Goal: Information Seeking & Learning: Check status

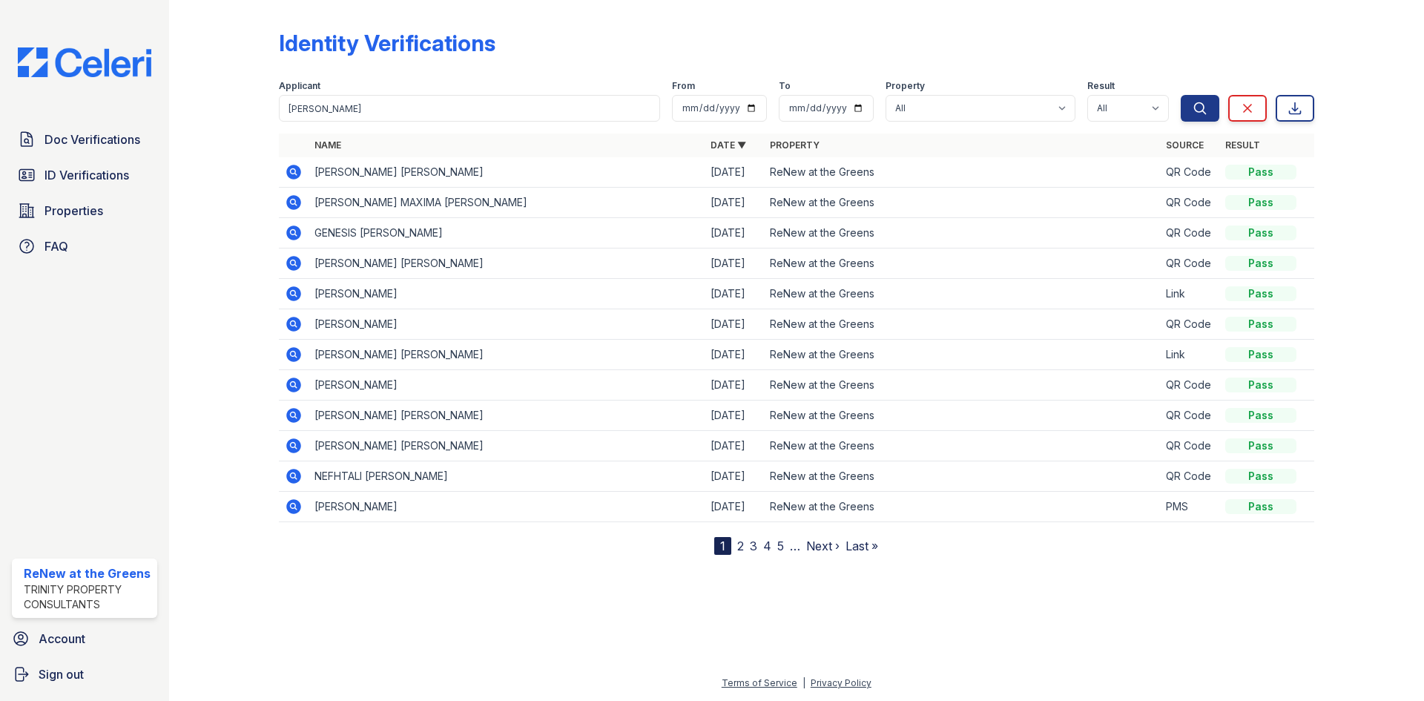
type input "[PERSON_NAME]"
click at [1180, 95] on button "Search" at bounding box center [1199, 108] width 39 height 27
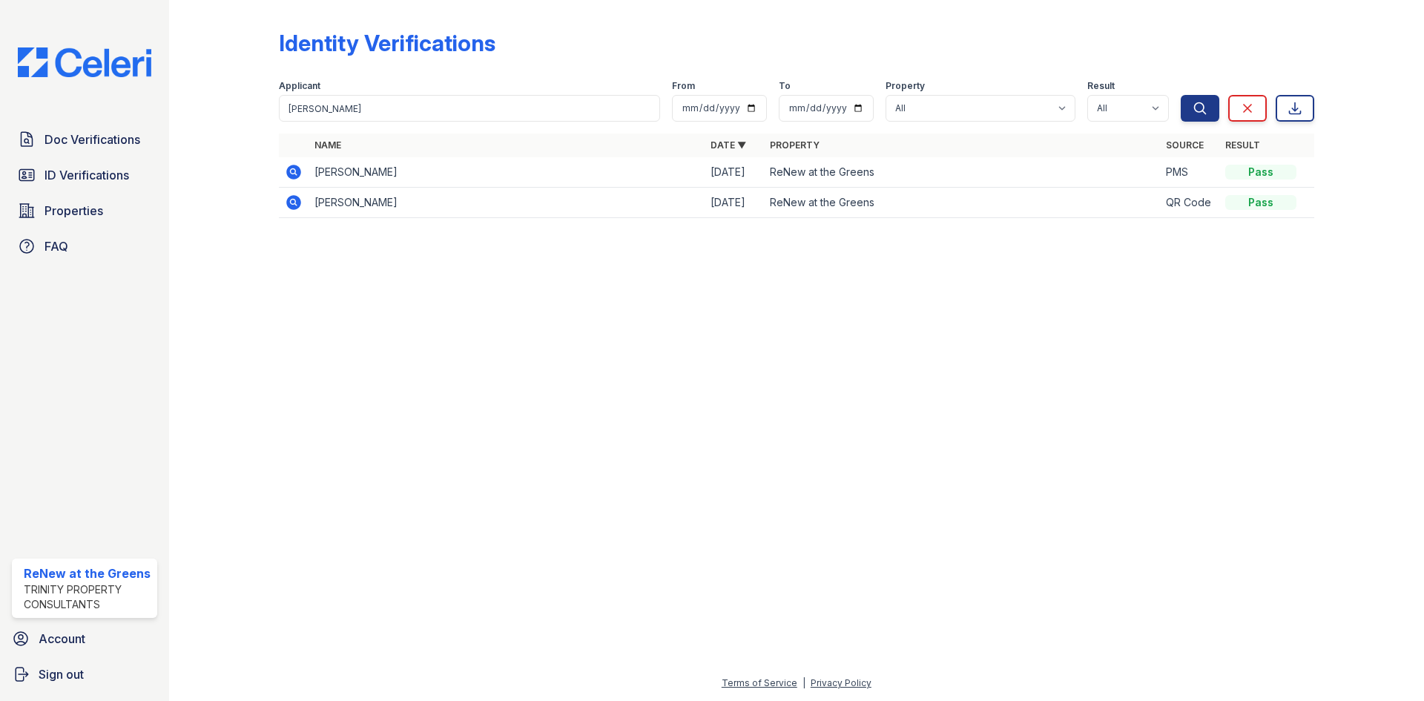
click at [290, 204] on icon at bounding box center [293, 202] width 15 height 15
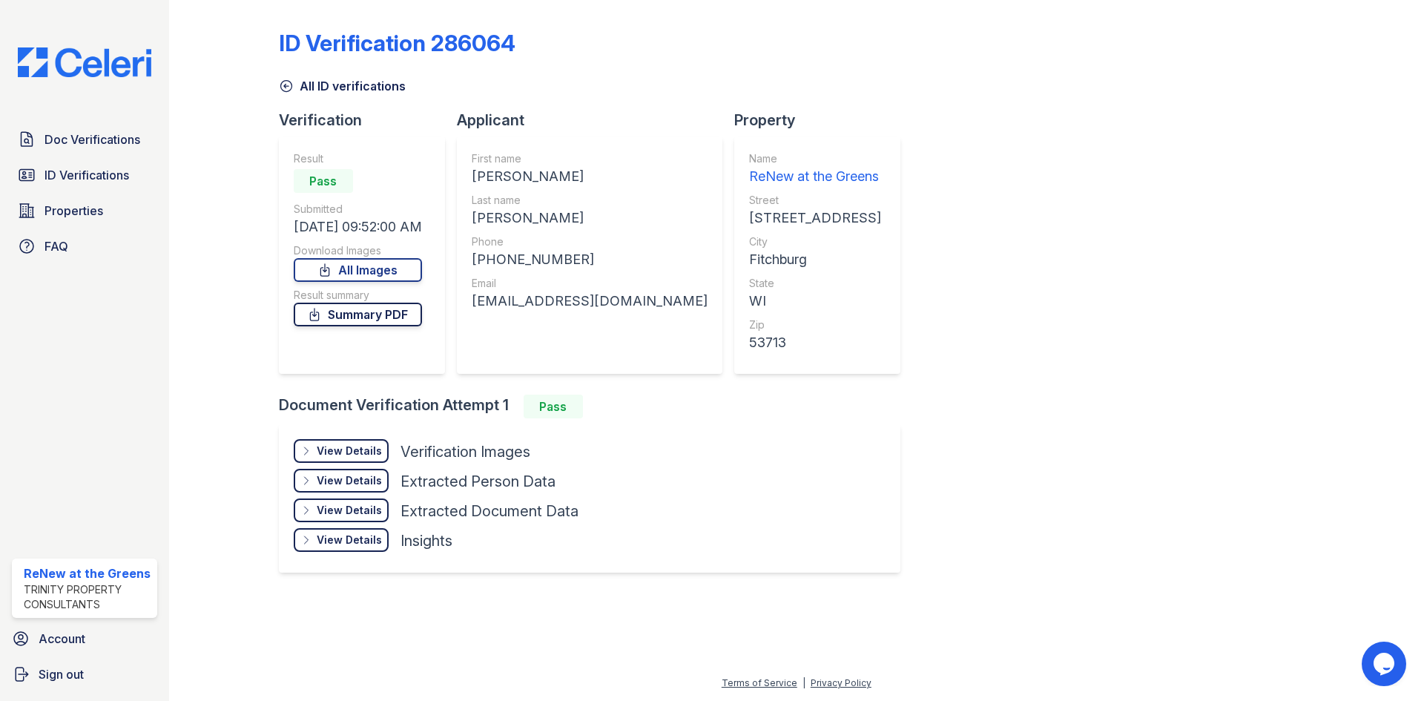
click at [357, 316] on link "Summary PDF" at bounding box center [358, 315] width 128 height 24
click at [558, 172] on div "HENRY ADOLFO" at bounding box center [590, 176] width 236 height 21
click at [328, 450] on div "View Details" at bounding box center [349, 450] width 65 height 15
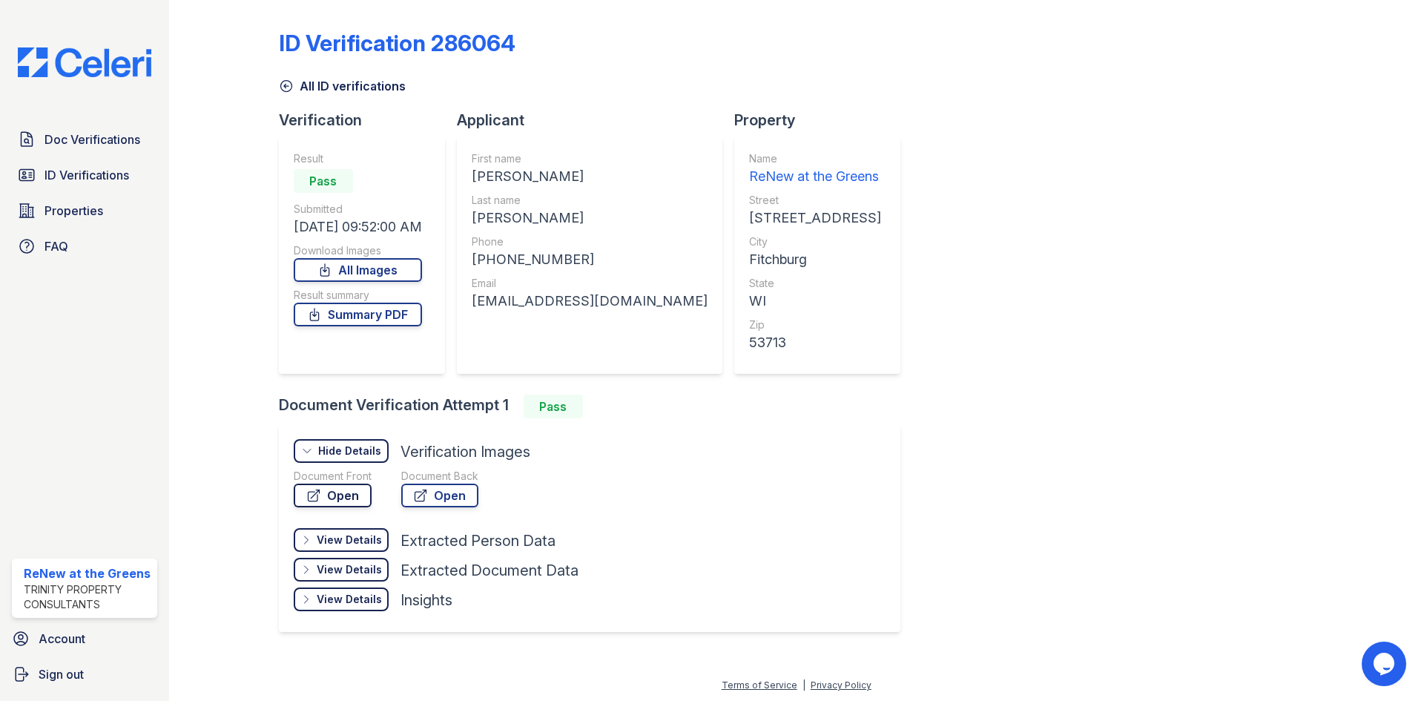
click at [366, 499] on link "Open" at bounding box center [333, 495] width 78 height 24
click at [445, 505] on link "Open" at bounding box center [439, 495] width 77 height 24
click at [340, 497] on link "Open" at bounding box center [333, 495] width 78 height 24
click at [567, 262] on div "+12109554784" at bounding box center [590, 259] width 236 height 21
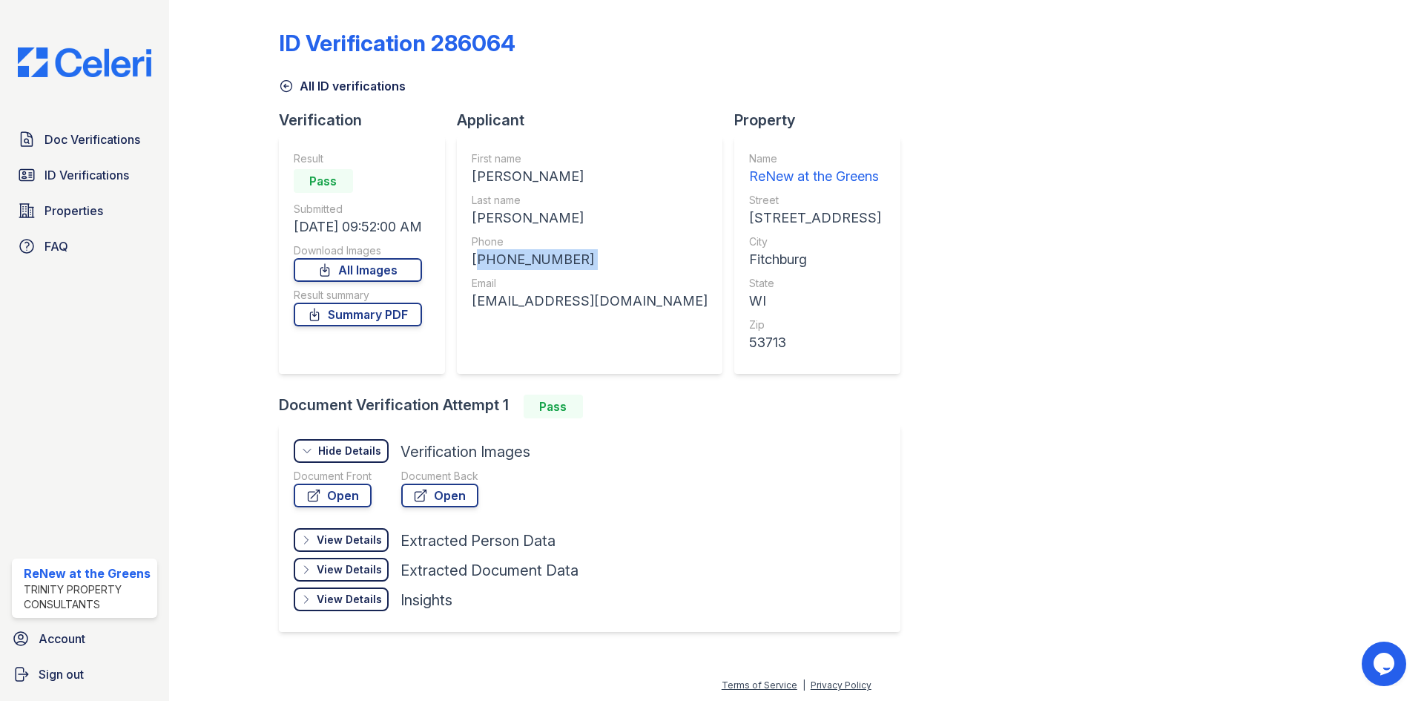
click at [567, 262] on div "+12109554784" at bounding box center [590, 259] width 236 height 21
copy div "+12109554784"
click at [517, 263] on div "+12109554784" at bounding box center [590, 259] width 236 height 21
drag, startPoint x: 486, startPoint y: 260, endPoint x: 567, endPoint y: 257, distance: 80.9
click at [567, 257] on div "+12109554784" at bounding box center [590, 259] width 236 height 21
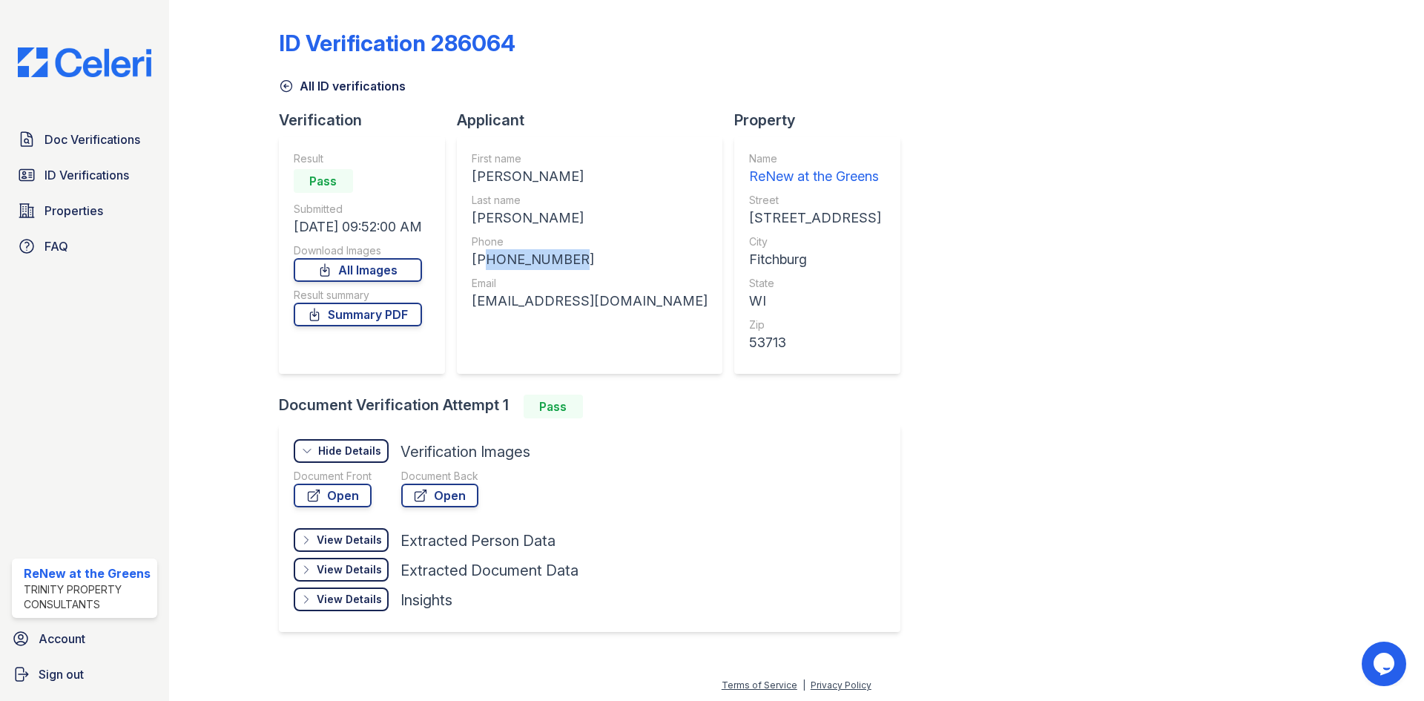
click at [531, 269] on div "+12109554784" at bounding box center [590, 259] width 236 height 21
drag, startPoint x: 491, startPoint y: 260, endPoint x: 588, endPoint y: 256, distance: 97.2
click at [588, 256] on div "+12109554784" at bounding box center [590, 259] width 236 height 21
copy div "2109554784"
click at [610, 305] on div "reyeshenry710@icloud.com" at bounding box center [590, 301] width 236 height 21
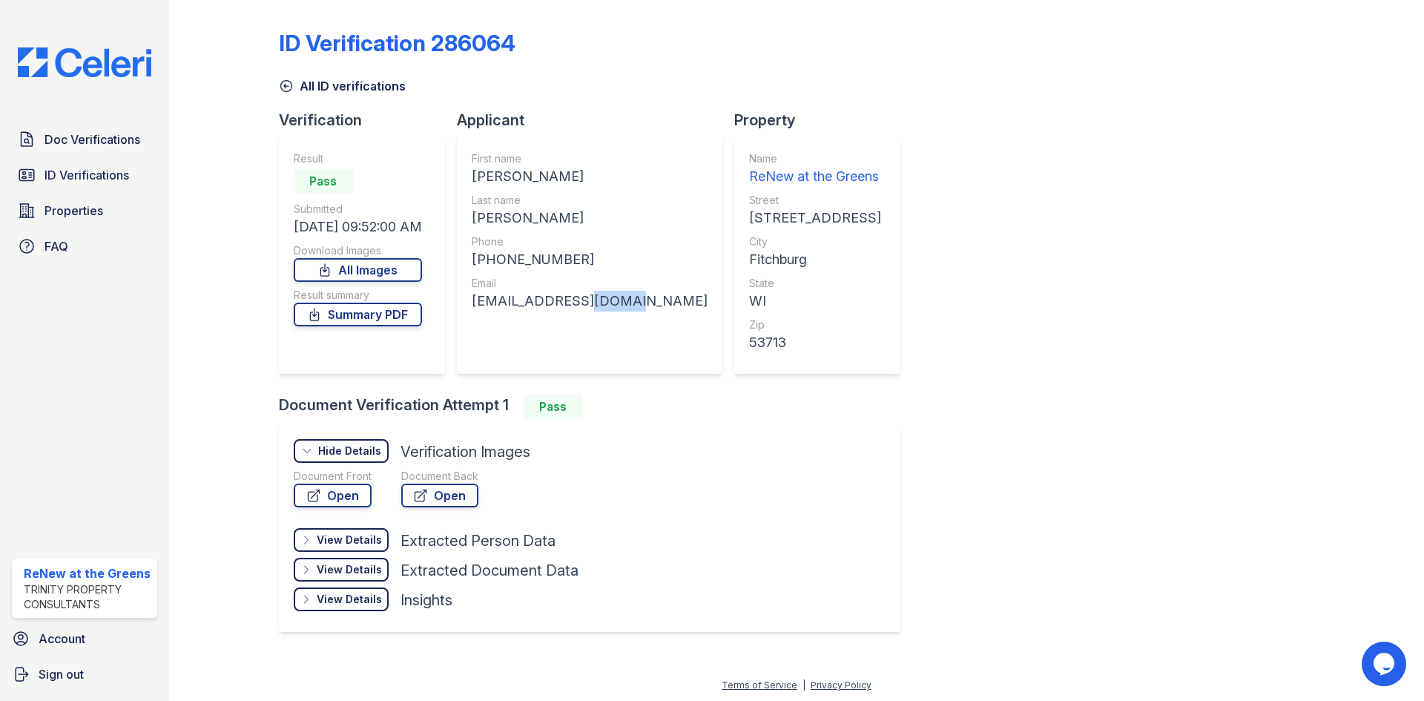
click at [610, 305] on div "reyeshenry710@icloud.com" at bounding box center [590, 301] width 236 height 21
copy div "reyeshenry710@icloud.com"
click at [68, 139] on span "Doc Verifications" at bounding box center [92, 140] width 96 height 18
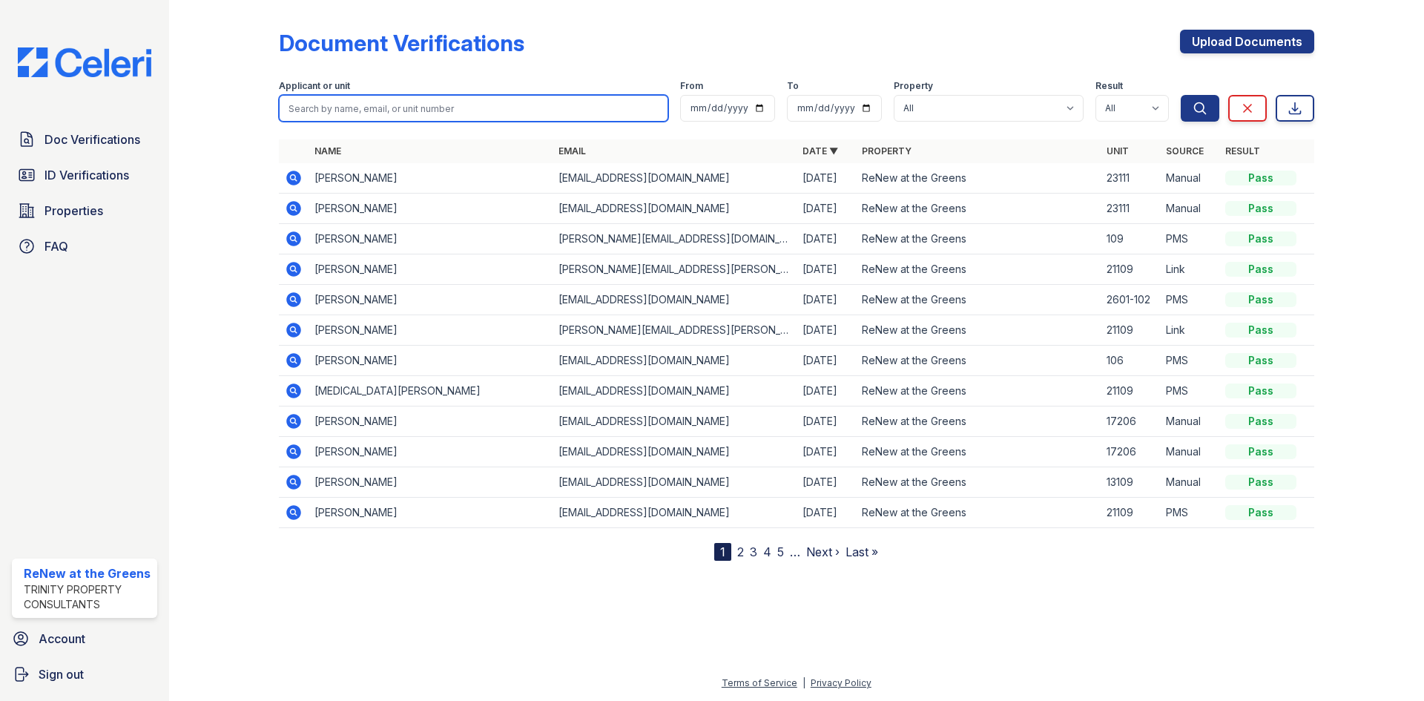
click at [388, 114] on input "search" at bounding box center [473, 108] width 389 height 27
type input "henry"
click at [1180, 95] on button "Search" at bounding box center [1199, 108] width 39 height 27
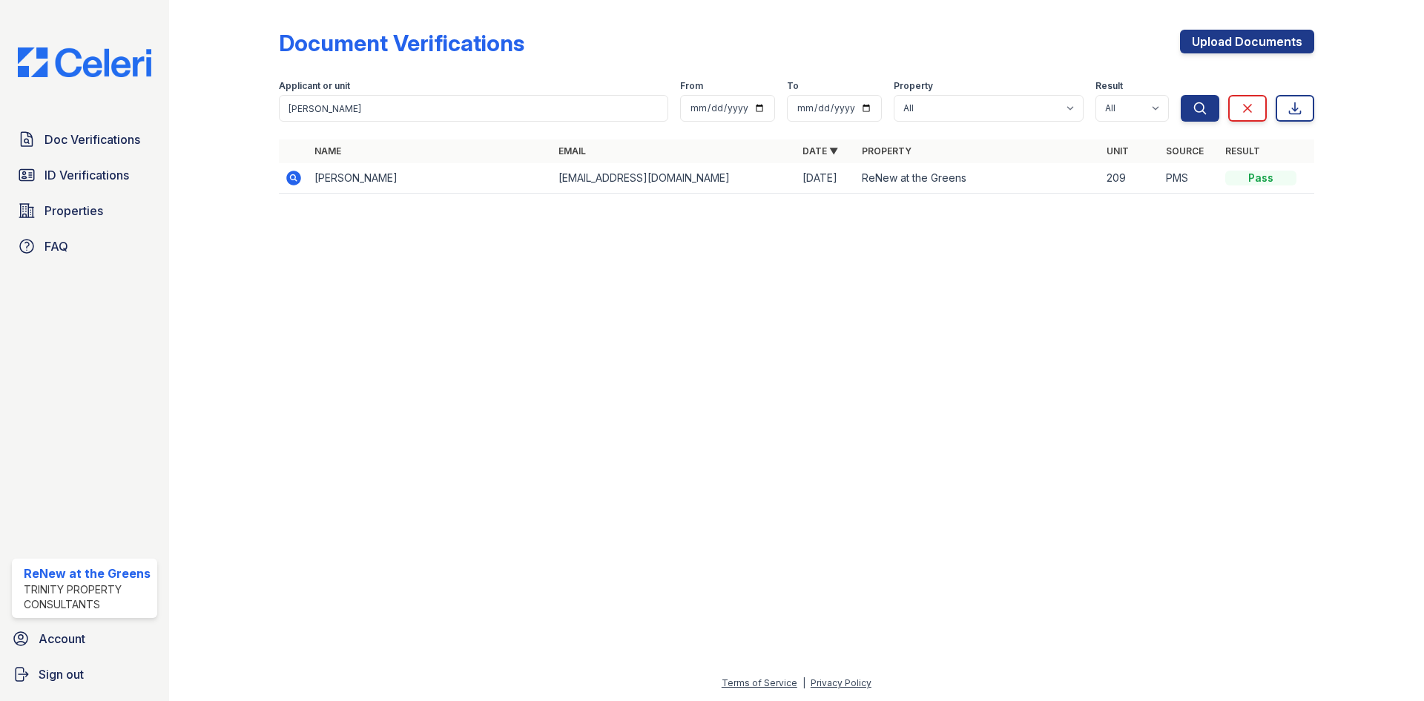
click at [291, 174] on icon at bounding box center [293, 178] width 15 height 15
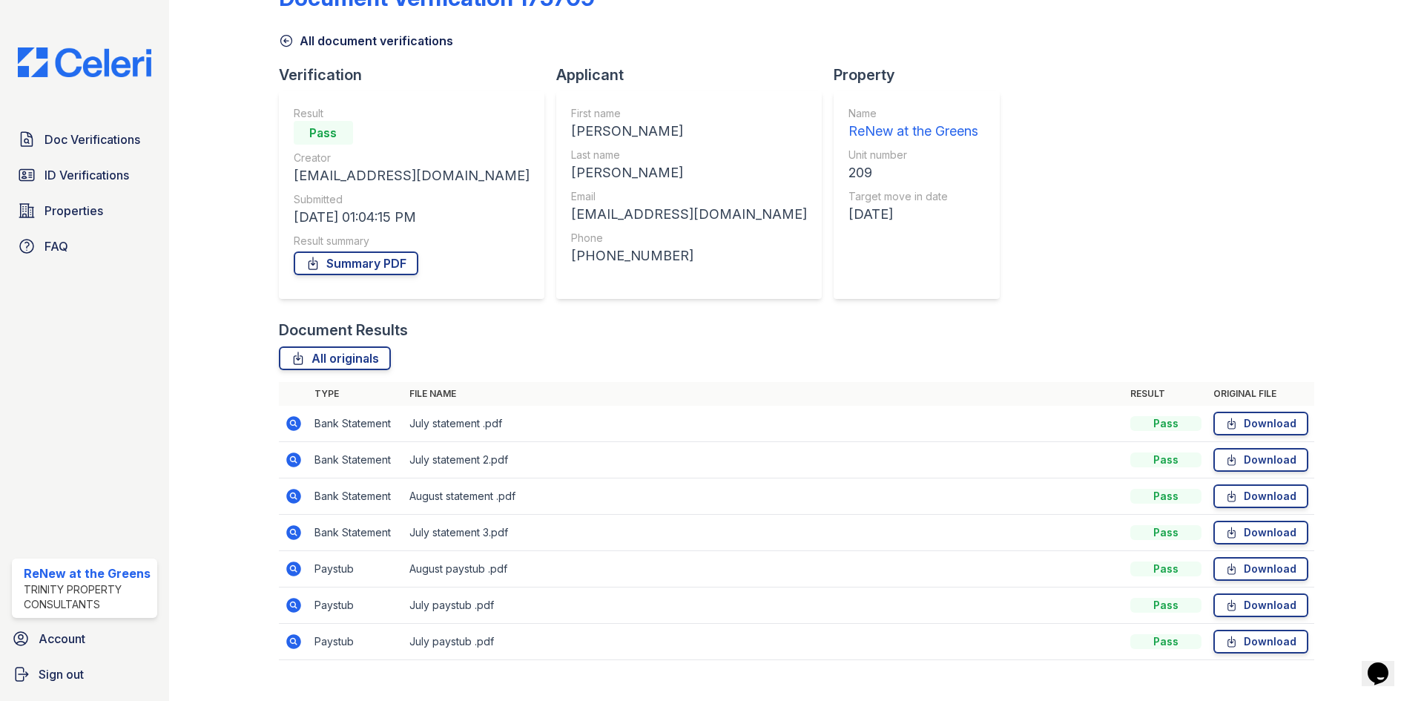
scroll to position [70, 0]
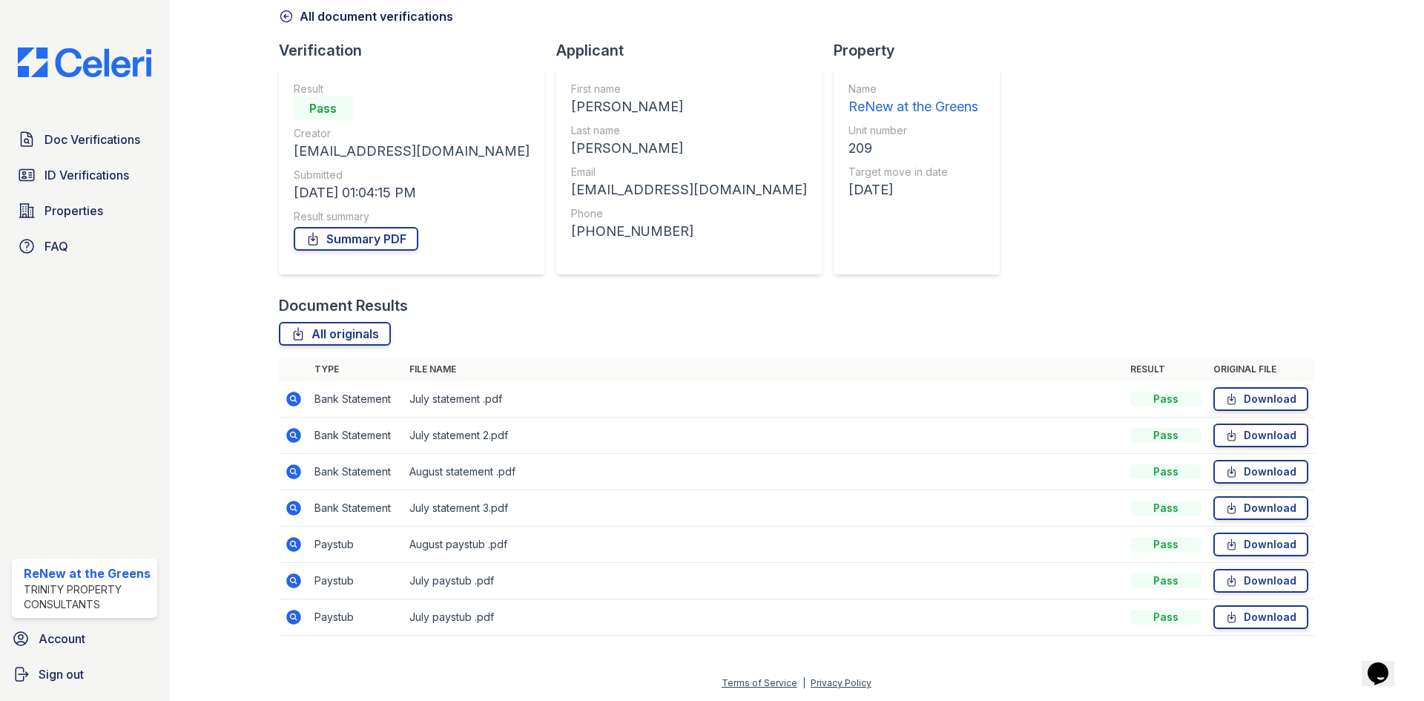
click at [294, 541] on icon at bounding box center [294, 544] width 18 height 18
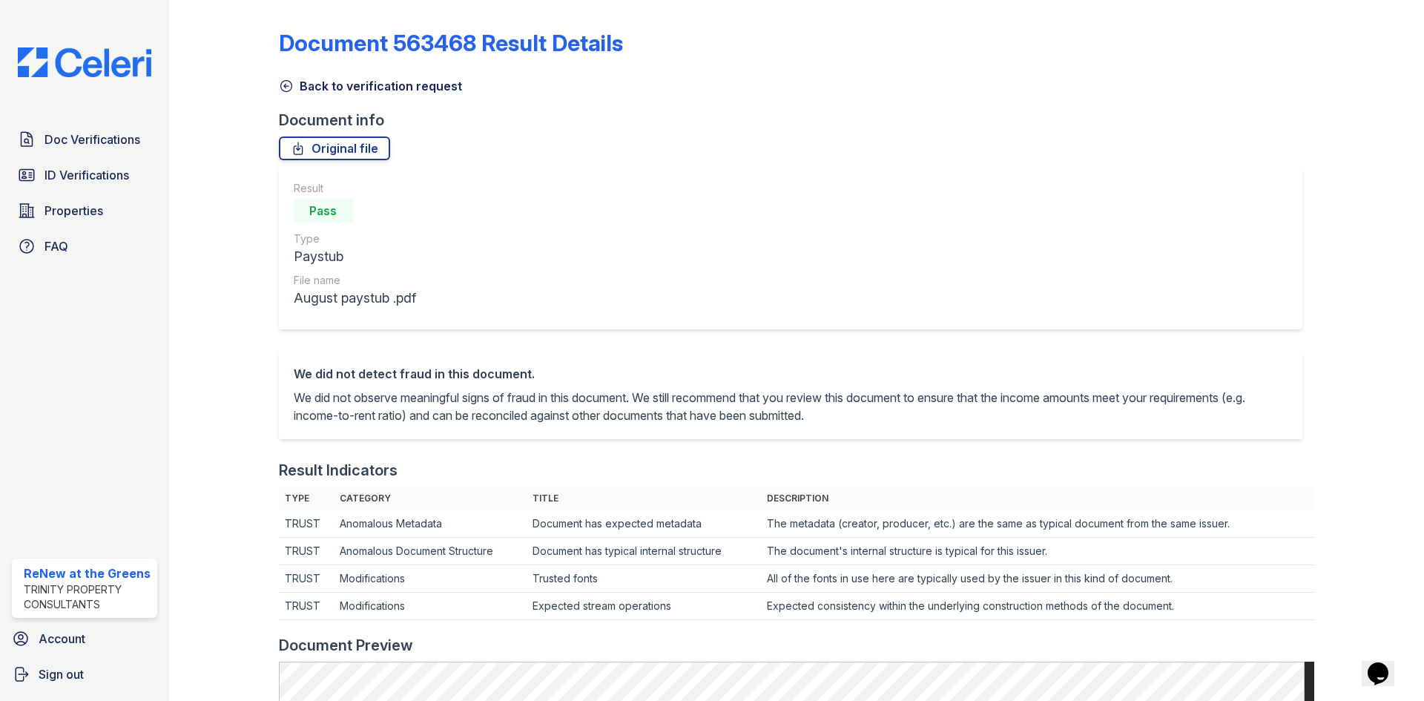
click at [326, 89] on link "Back to verification request" at bounding box center [370, 86] width 183 height 18
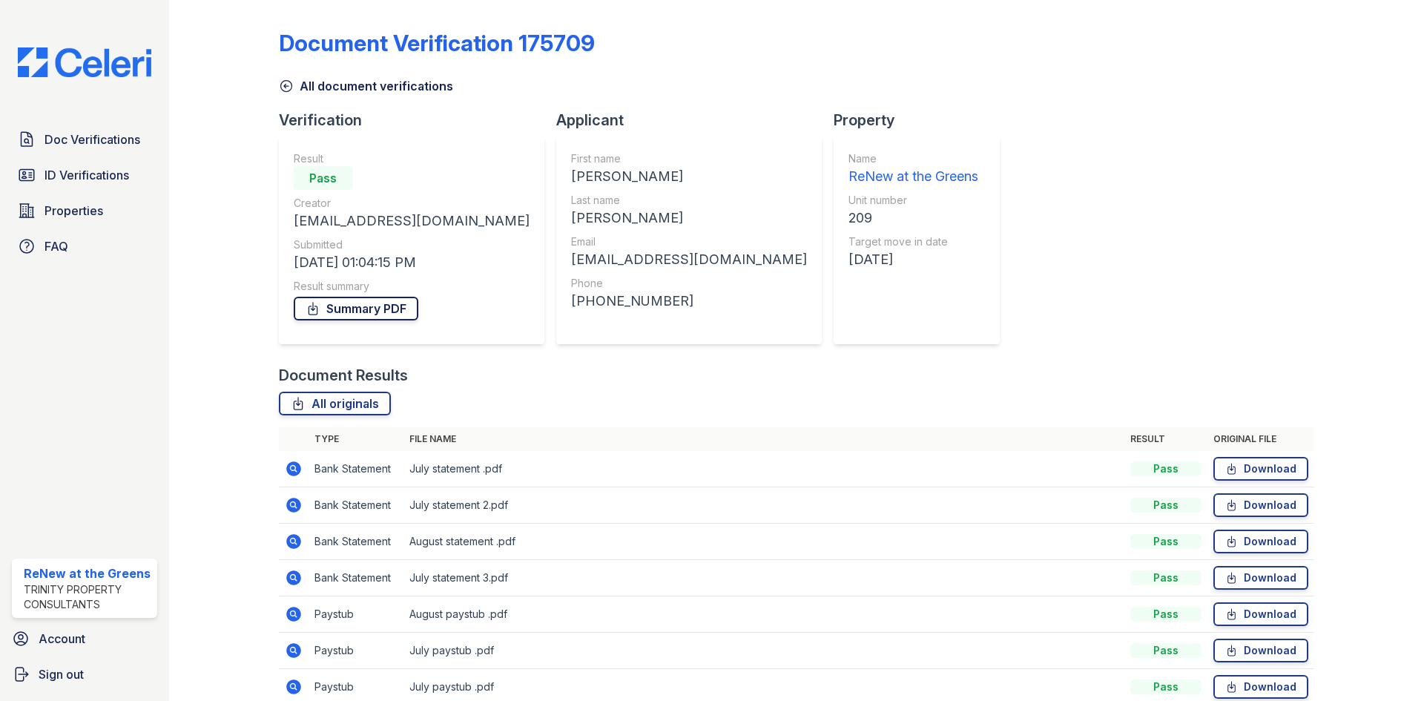
click at [383, 314] on link "Summary PDF" at bounding box center [356, 309] width 125 height 24
click at [325, 81] on link "All document verifications" at bounding box center [366, 86] width 174 height 18
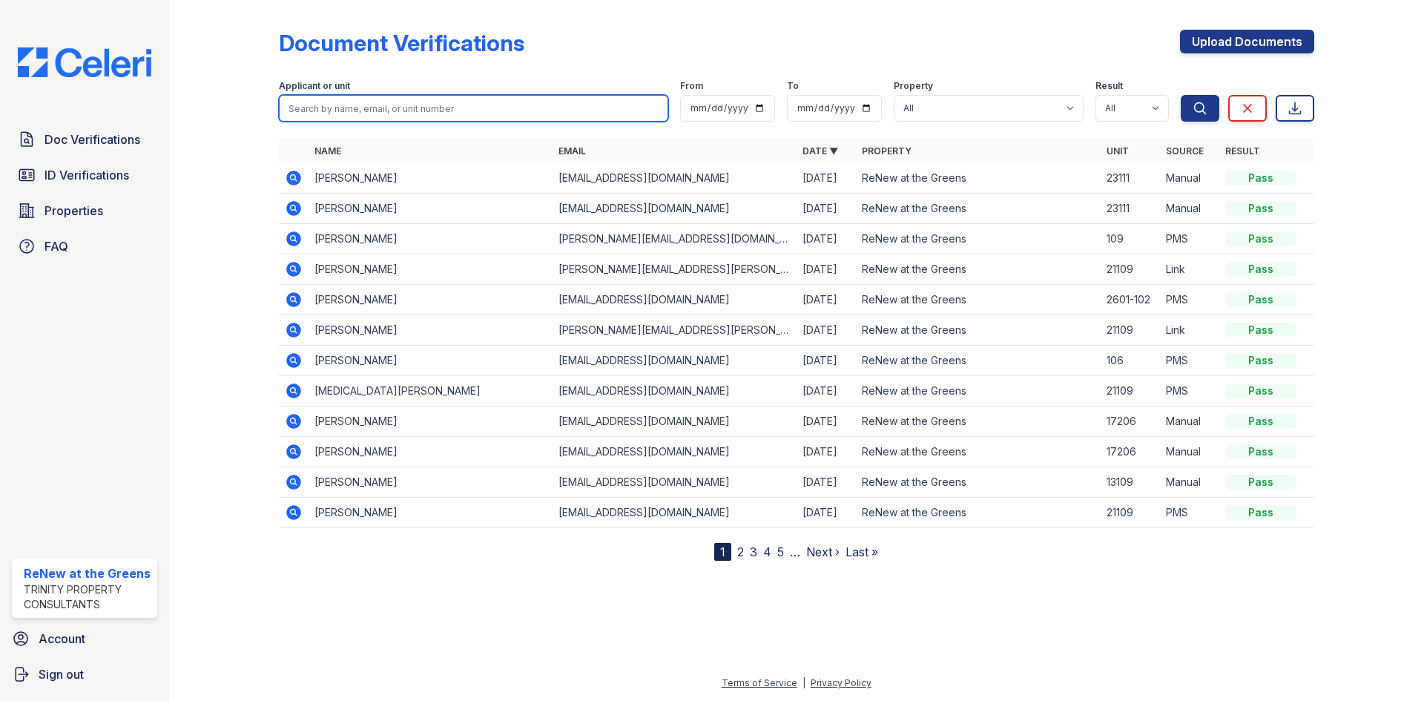
click at [323, 112] on input "search" at bounding box center [473, 108] width 389 height 27
type input "briselda"
click at [1180, 95] on button "Search" at bounding box center [1199, 108] width 39 height 27
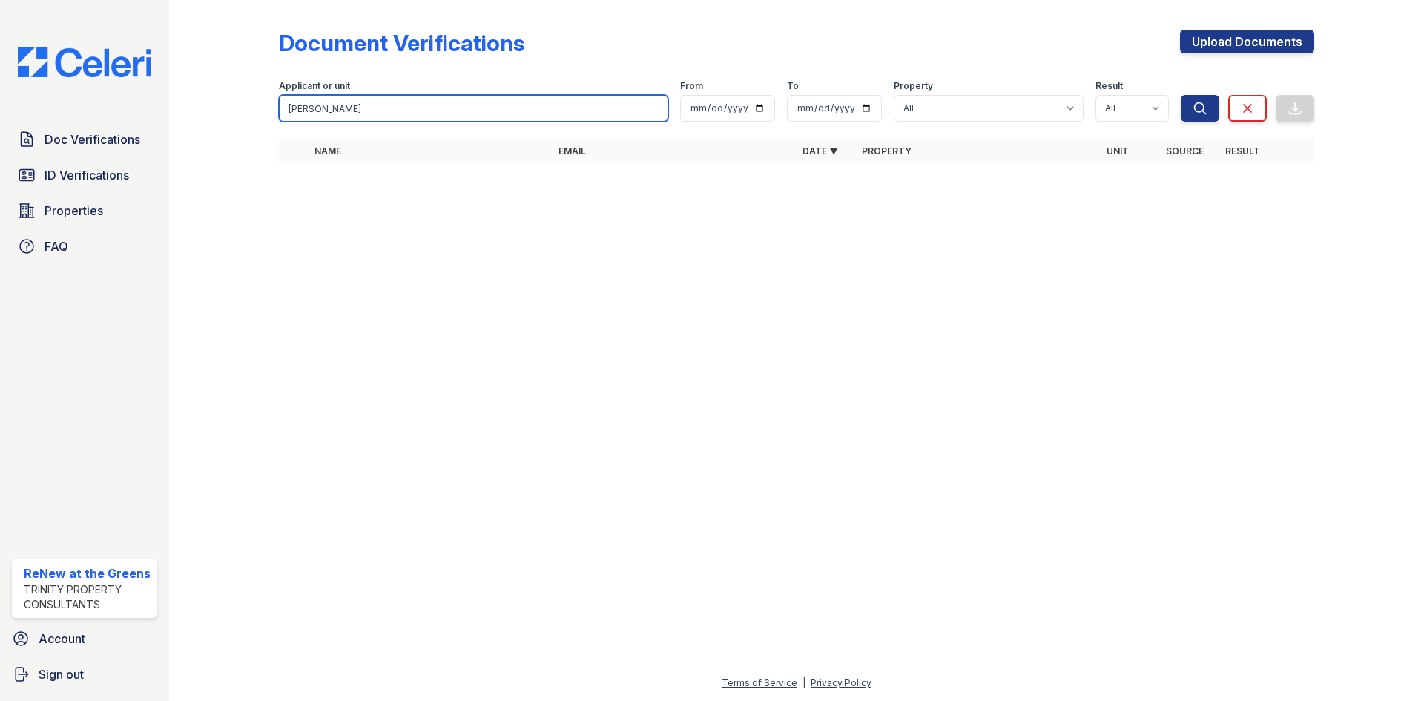
click at [323, 112] on input "briselda" at bounding box center [473, 108] width 389 height 27
type input "bri"
click at [1180, 95] on button "Search" at bounding box center [1199, 108] width 39 height 27
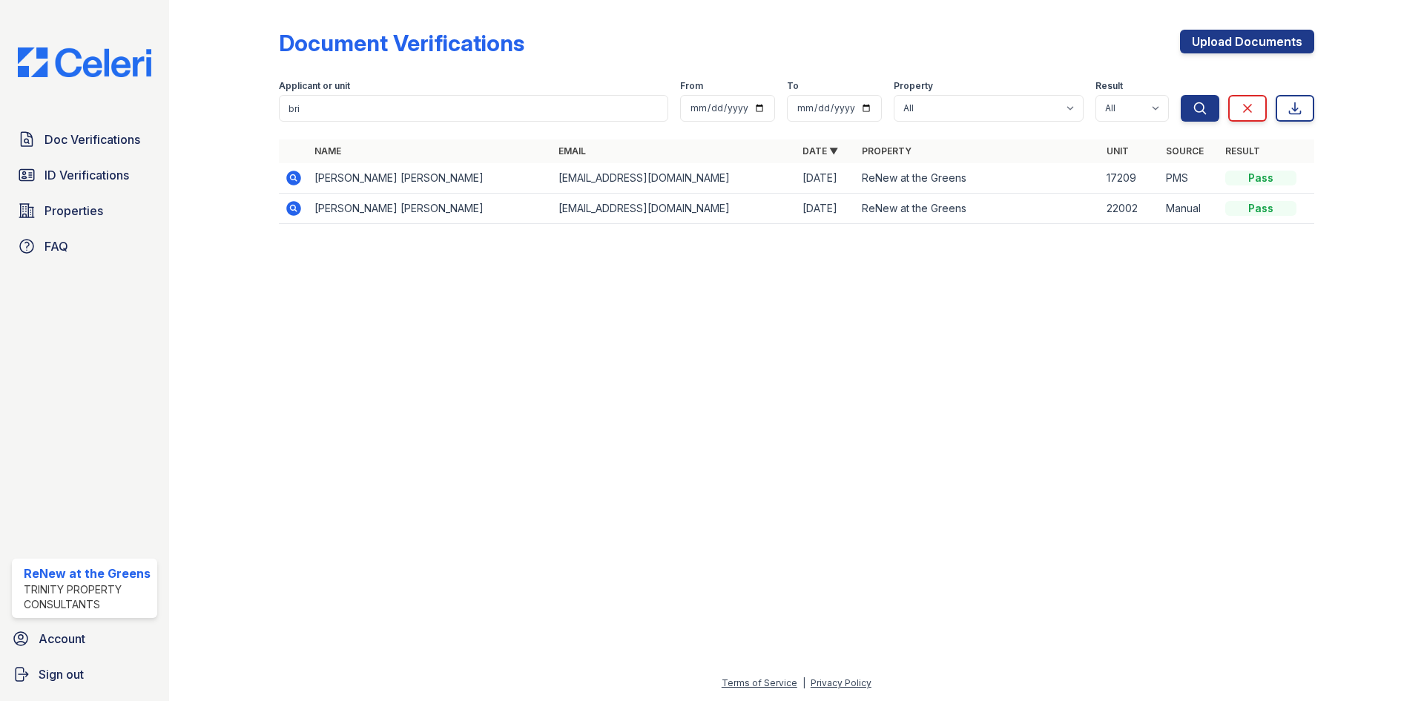
click at [290, 177] on icon at bounding box center [294, 178] width 18 height 18
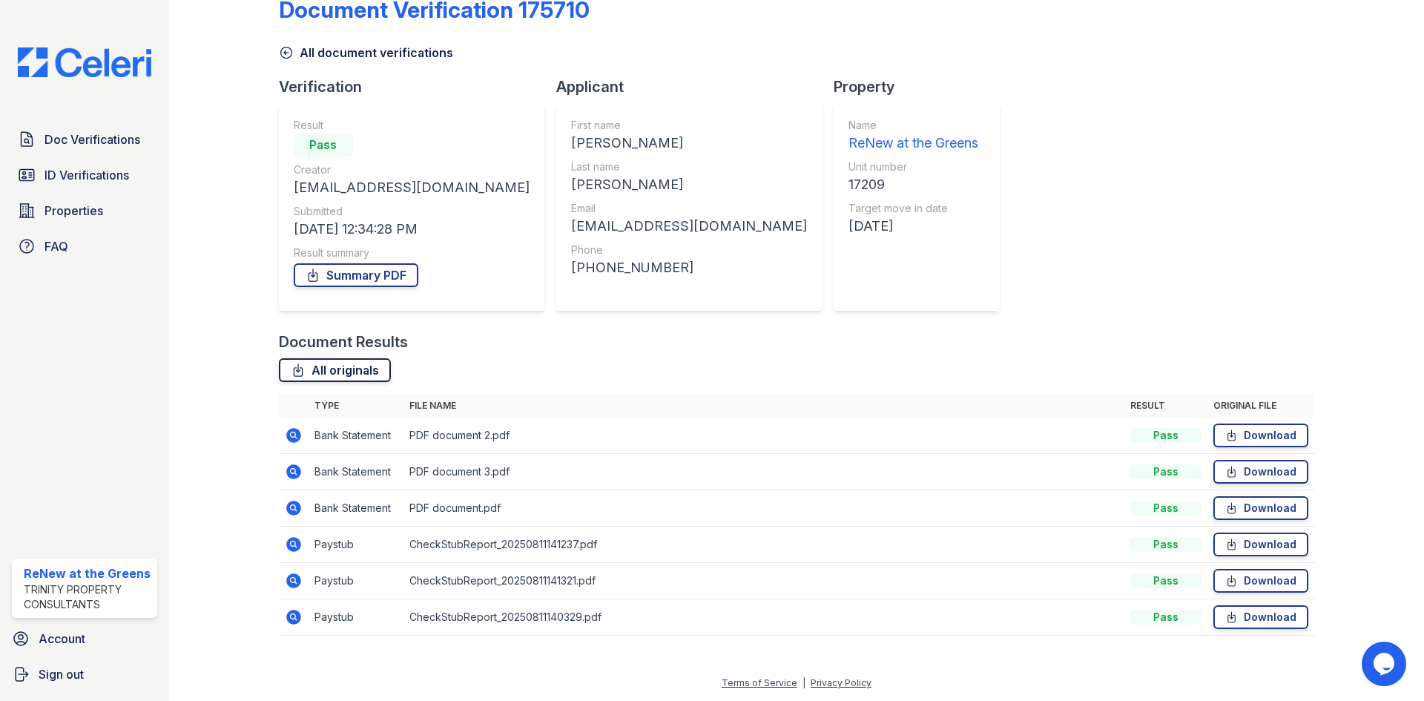
click at [357, 376] on link "All originals" at bounding box center [335, 370] width 112 height 24
click at [384, 283] on link "Summary PDF" at bounding box center [356, 275] width 125 height 24
click at [571, 145] on div "[PERSON_NAME]" at bounding box center [689, 143] width 236 height 21
click at [571, 145] on div "Briseida" at bounding box center [689, 143] width 236 height 21
copy div "Briseida"
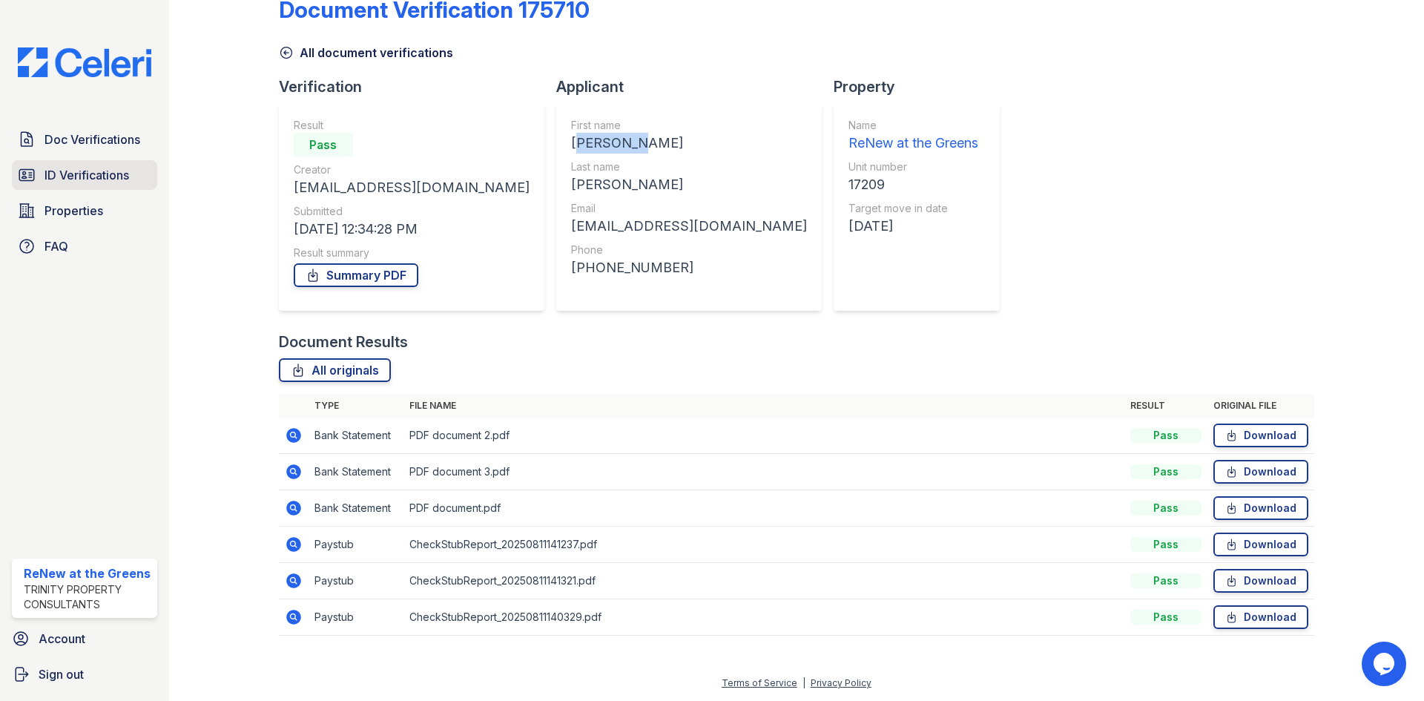
click at [55, 166] on span "ID Verifications" at bounding box center [86, 175] width 85 height 18
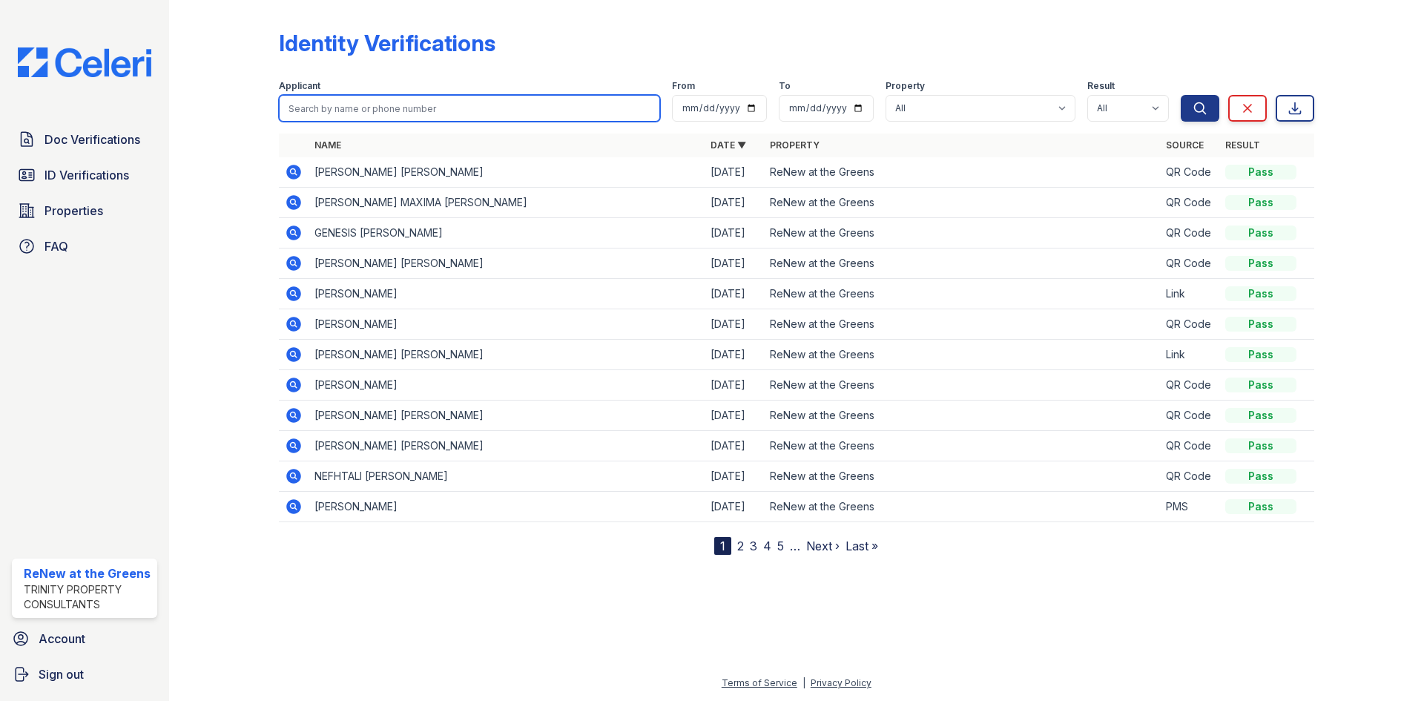
click at [344, 116] on input "search" at bounding box center [469, 108] width 381 height 27
paste input "Briseida"
type input "Briseida"
click at [1180, 95] on button "Search" at bounding box center [1199, 108] width 39 height 27
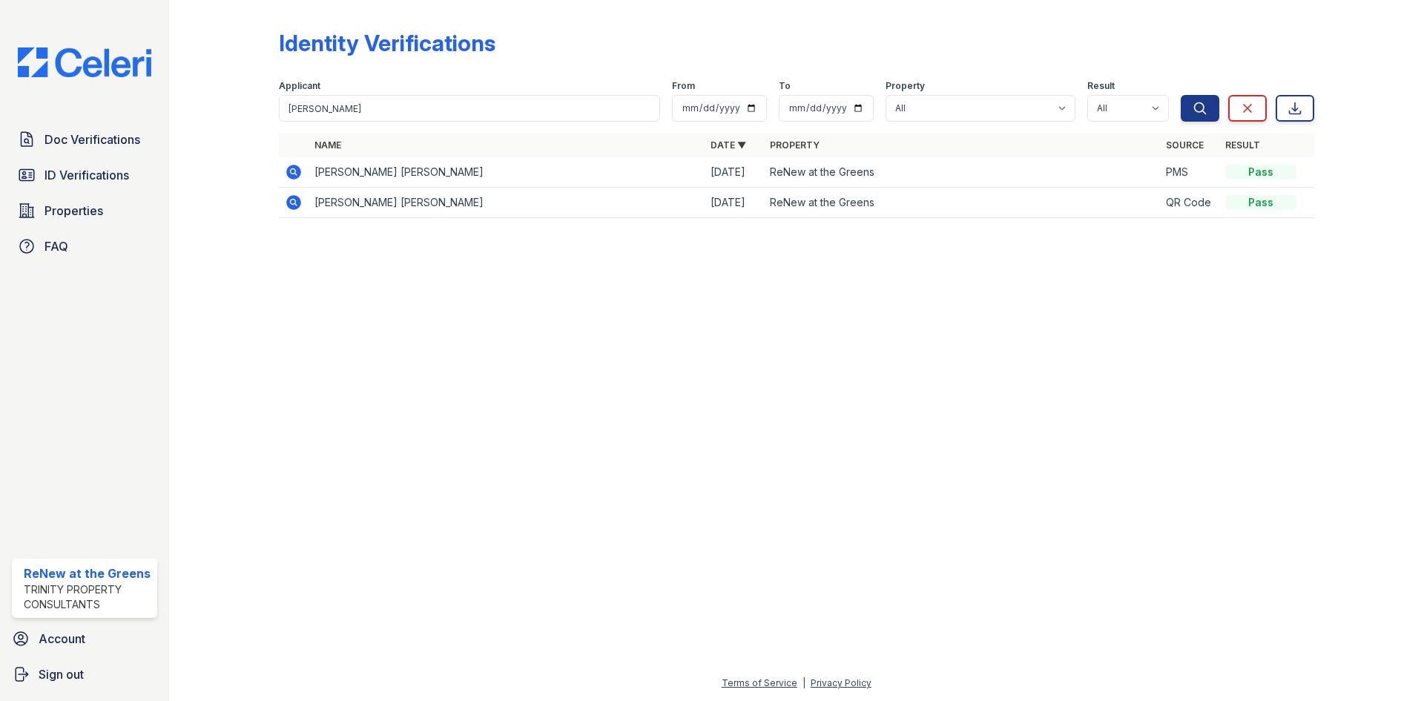
click at [293, 207] on icon at bounding box center [293, 202] width 15 height 15
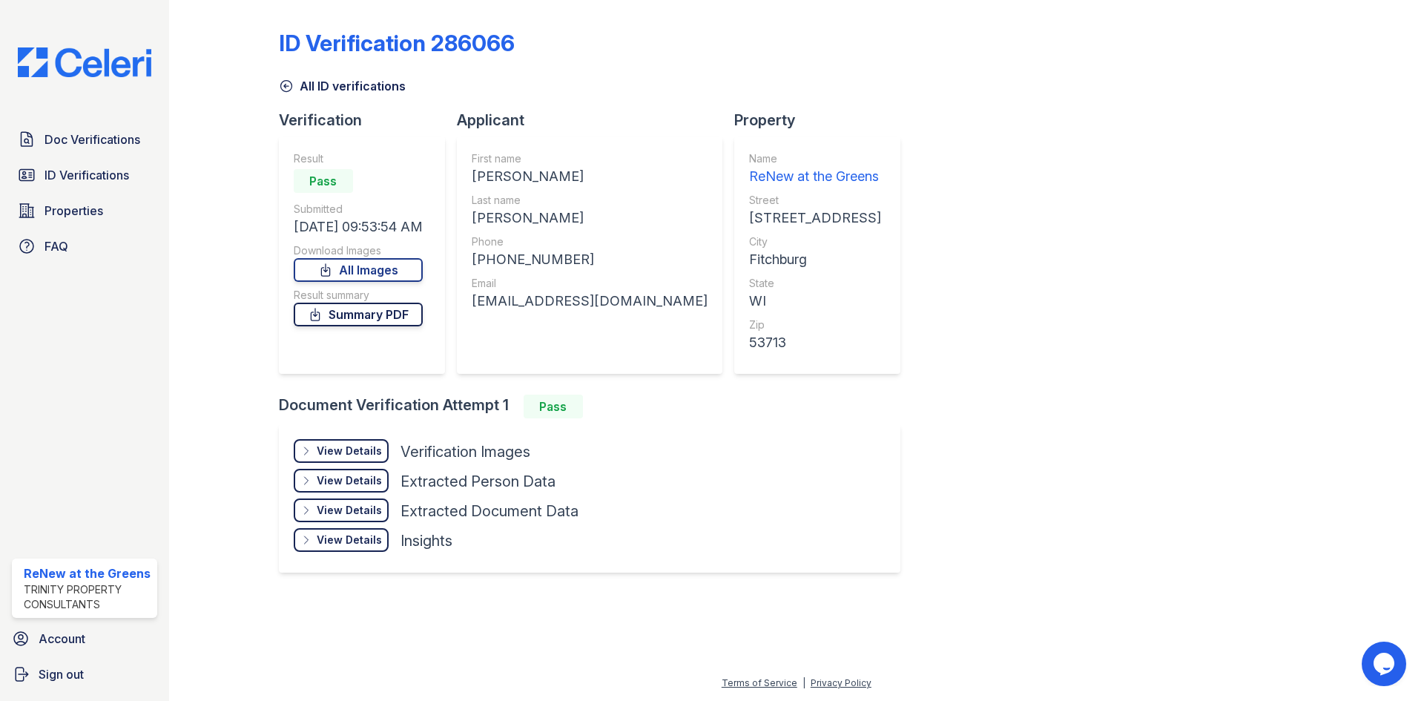
click at [380, 325] on link "Summary PDF" at bounding box center [358, 315] width 129 height 24
click at [377, 442] on div "View Details Details" at bounding box center [341, 451] width 95 height 24
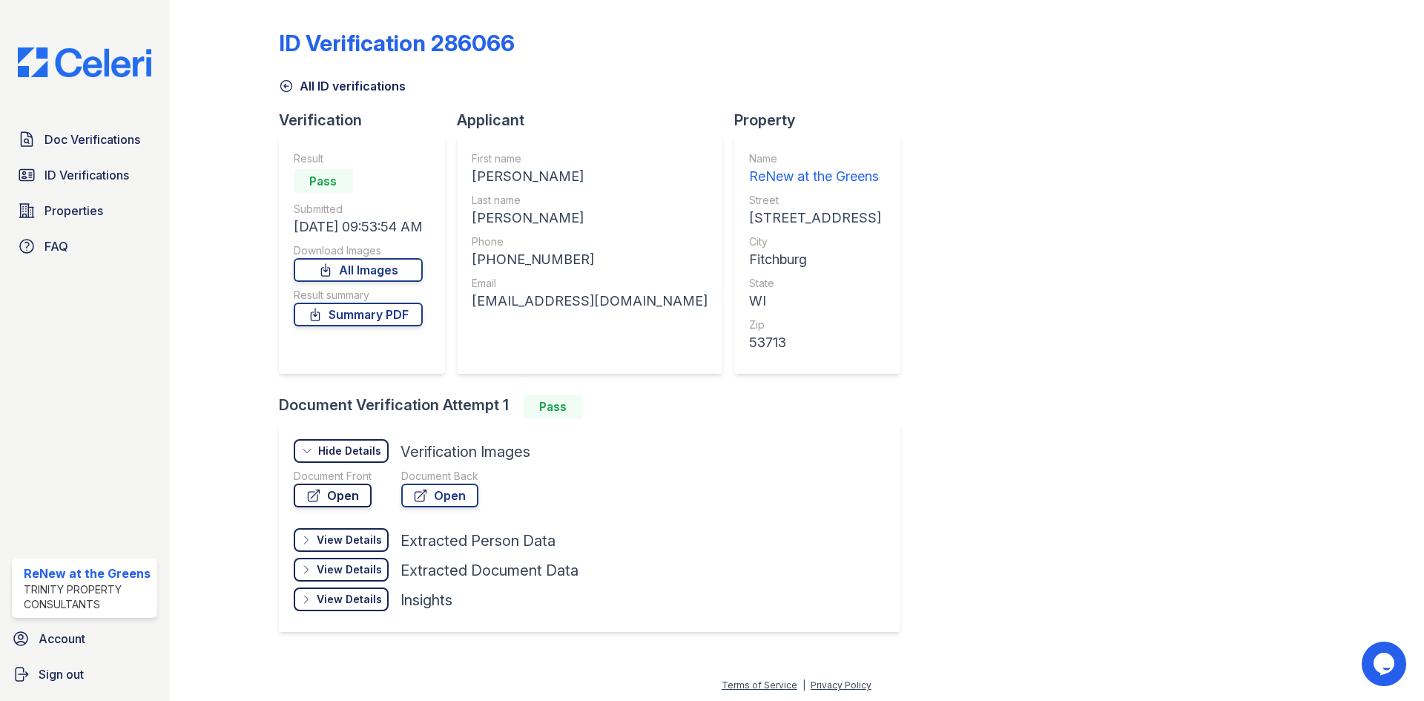
click at [351, 497] on link "Open" at bounding box center [333, 495] width 78 height 24
click at [482, 499] on div "Document Front Open Document Back Open" at bounding box center [436, 491] width 285 height 44
click at [461, 498] on link "Open" at bounding box center [439, 495] width 77 height 24
click at [284, 90] on icon at bounding box center [286, 86] width 15 height 15
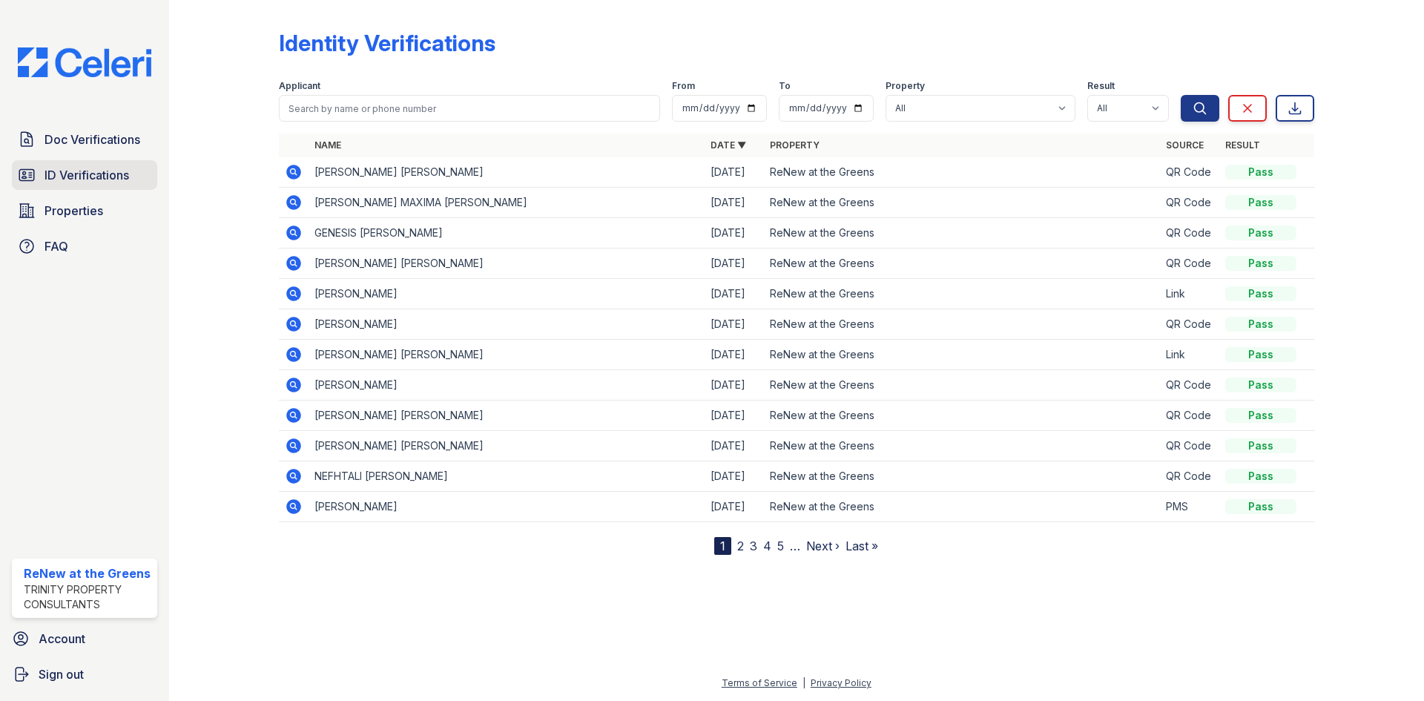
click at [125, 165] on link "ID Verifications" at bounding box center [84, 175] width 145 height 30
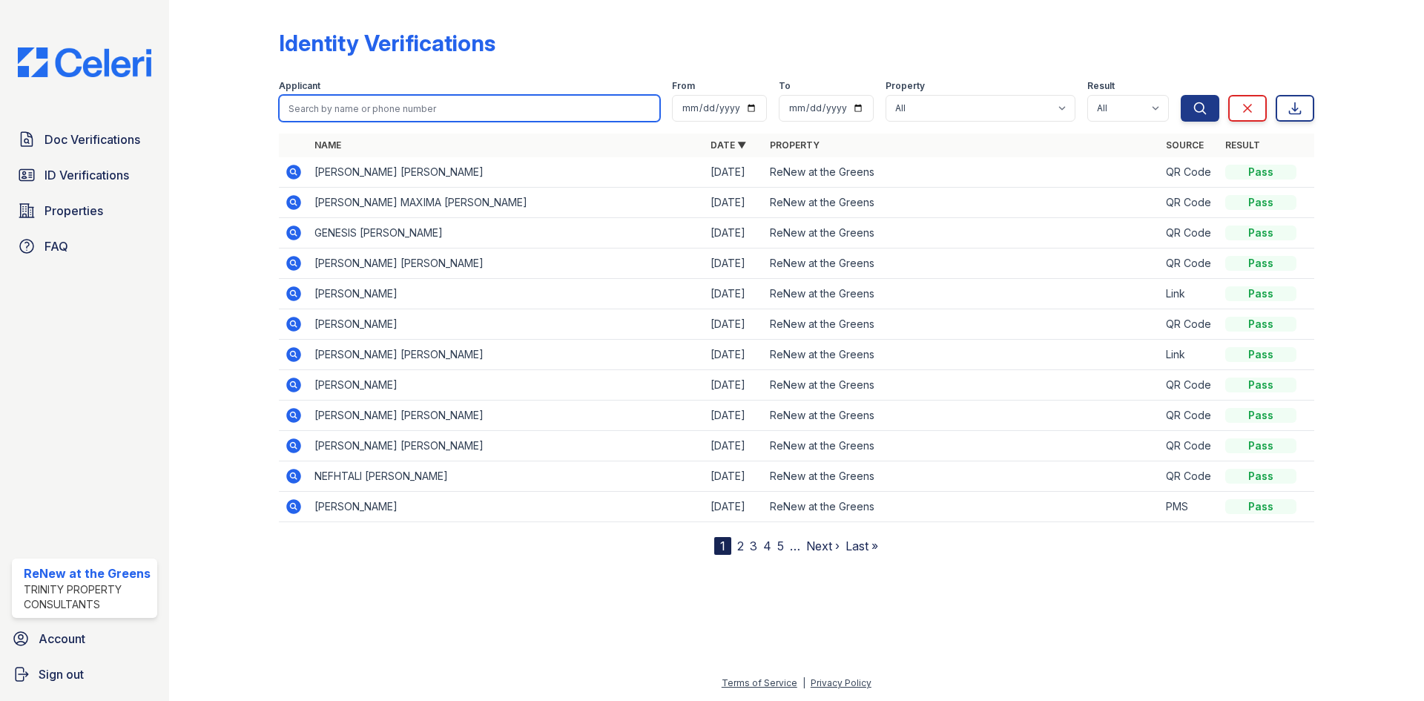
click at [397, 101] on input "search" at bounding box center [469, 108] width 381 height 27
type input "[PERSON_NAME]"
click at [1180, 95] on button "Search" at bounding box center [1199, 108] width 39 height 27
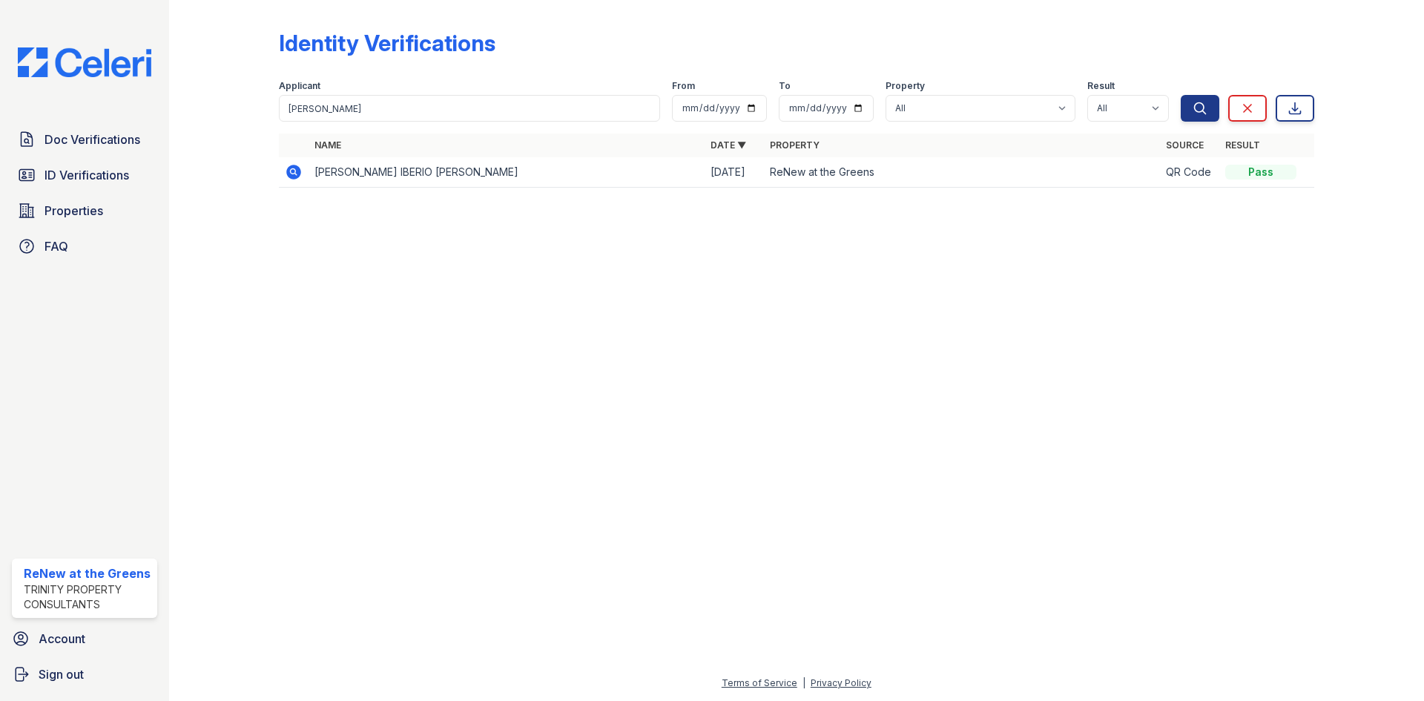
click at [297, 170] on icon at bounding box center [293, 172] width 15 height 15
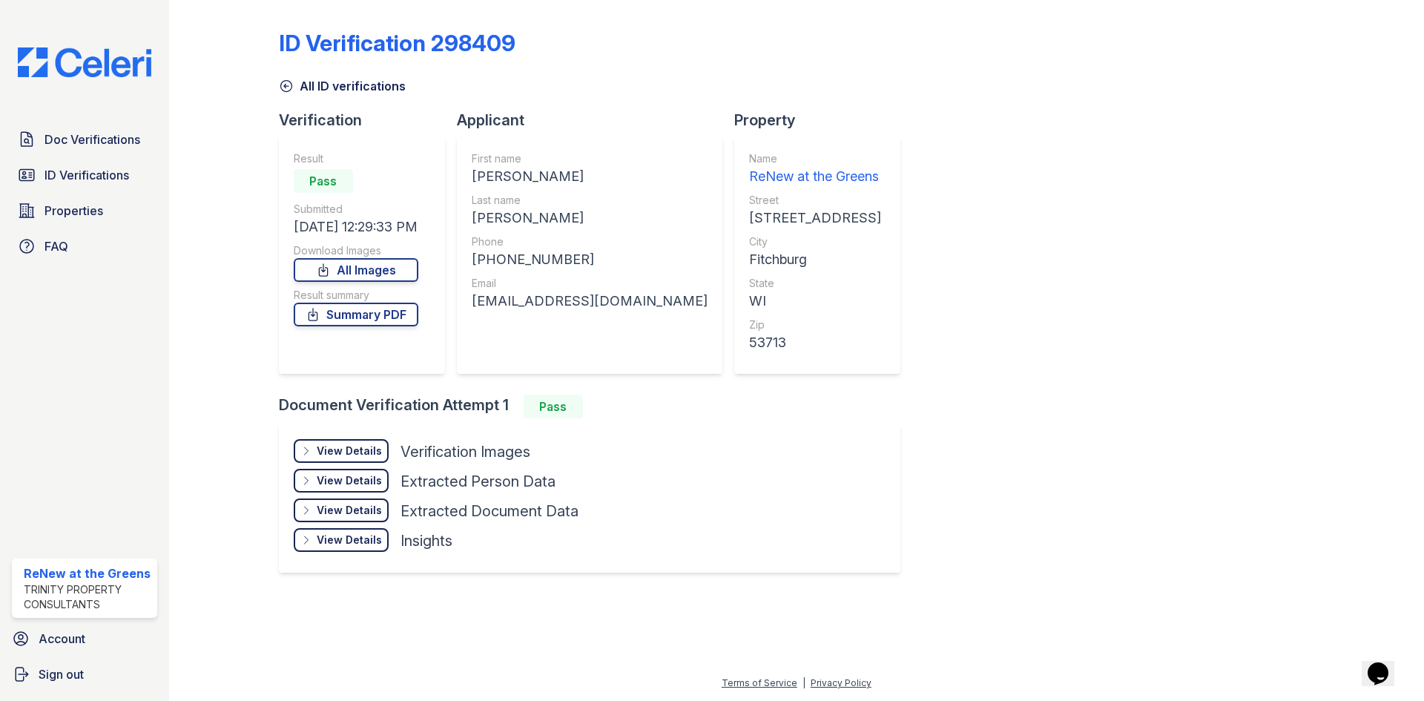
click at [363, 452] on div "View Details" at bounding box center [349, 450] width 65 height 15
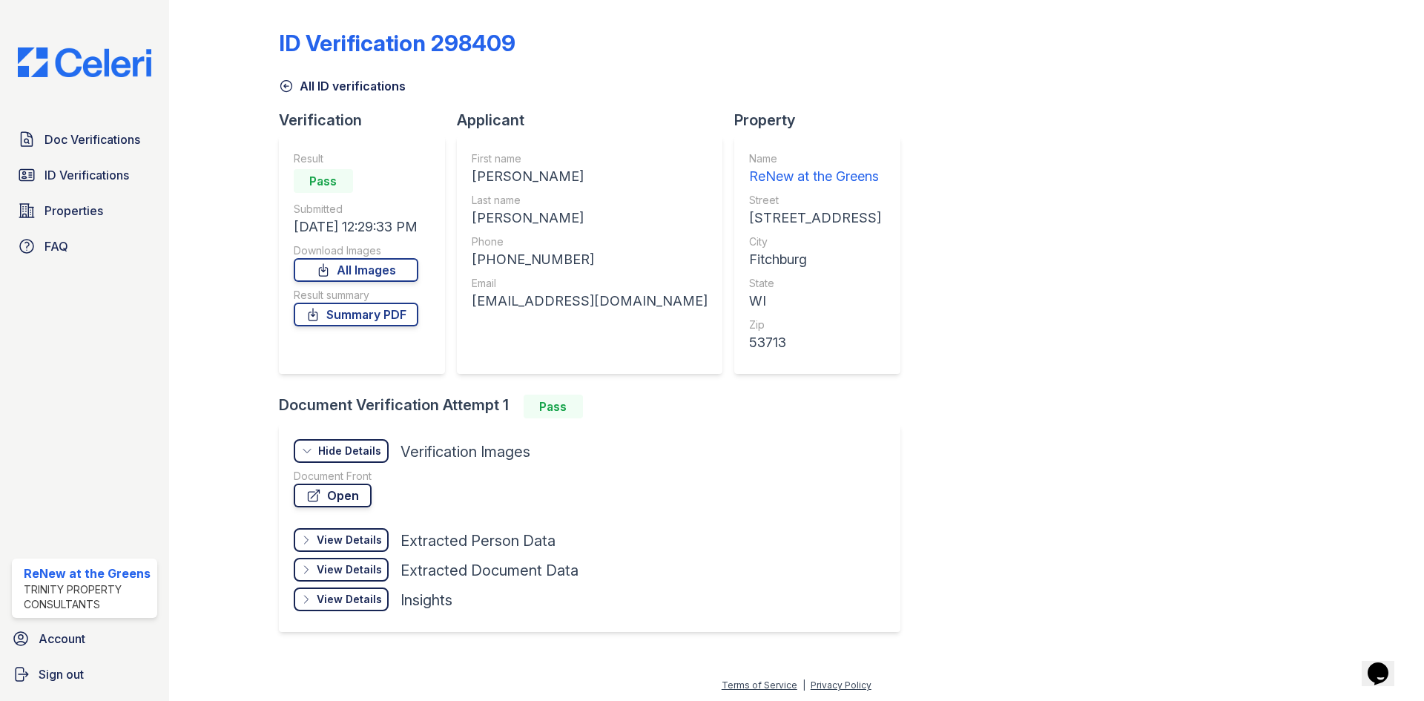
click at [360, 485] on link "Open" at bounding box center [333, 495] width 78 height 24
click at [366, 87] on link "All ID verifications" at bounding box center [342, 86] width 127 height 18
